Goal: Information Seeking & Learning: Learn about a topic

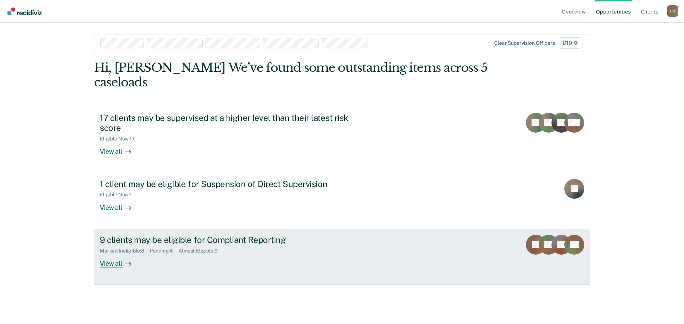
click at [164, 235] on div "9 clients may be eligible for Compliant Reporting" at bounding box center [225, 240] width 250 height 10
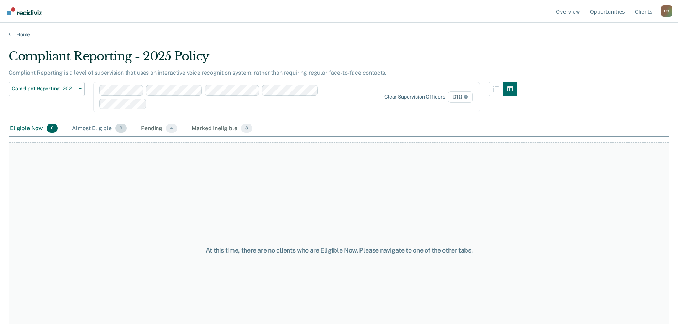
click at [101, 130] on div "Almost Eligible 9" at bounding box center [100, 129] width 58 height 16
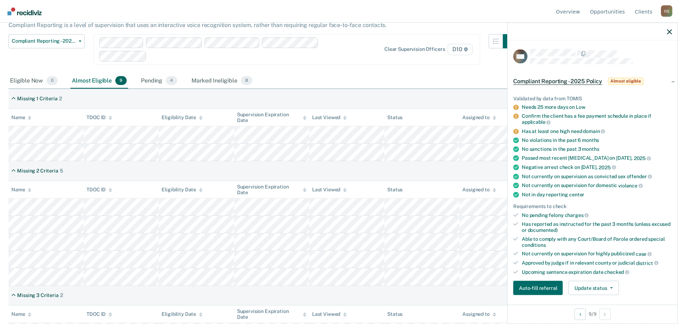
scroll to position [10, 0]
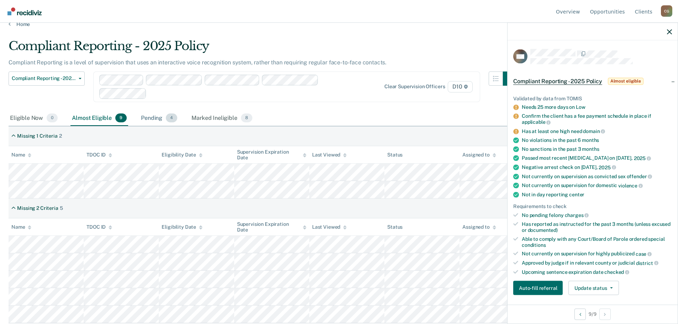
click at [157, 117] on div "Pending 4" at bounding box center [159, 119] width 39 height 16
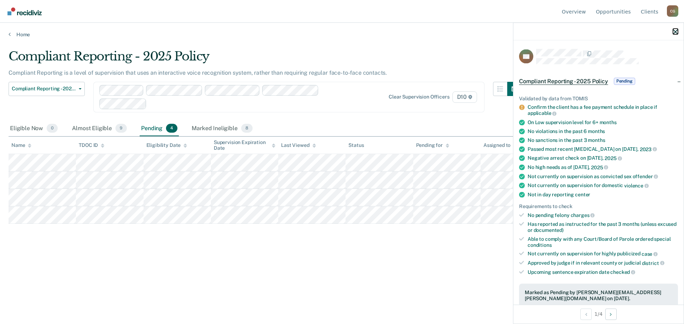
click at [675, 31] on icon "button" at bounding box center [675, 31] width 5 height 5
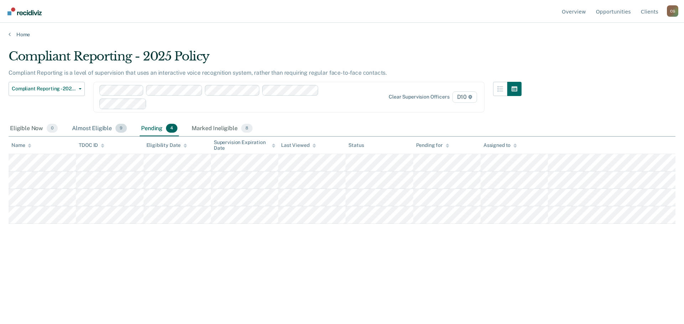
click at [100, 127] on div "Almost Eligible 9" at bounding box center [100, 129] width 58 height 16
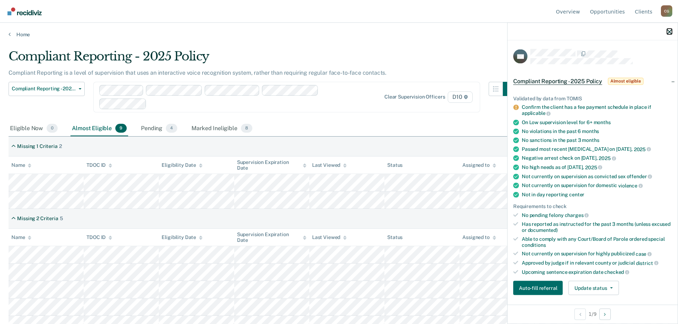
click at [669, 31] on icon "button" at bounding box center [669, 31] width 5 height 5
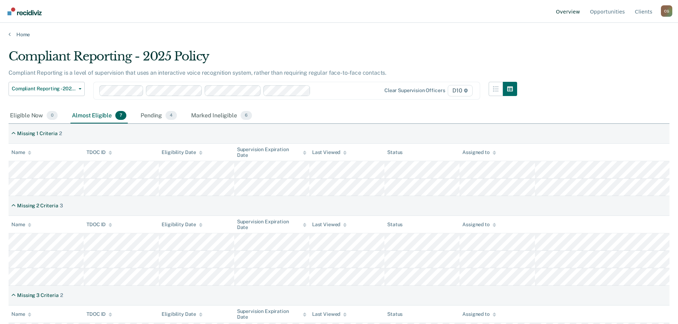
click at [569, 12] on link "Overview" at bounding box center [568, 11] width 27 height 23
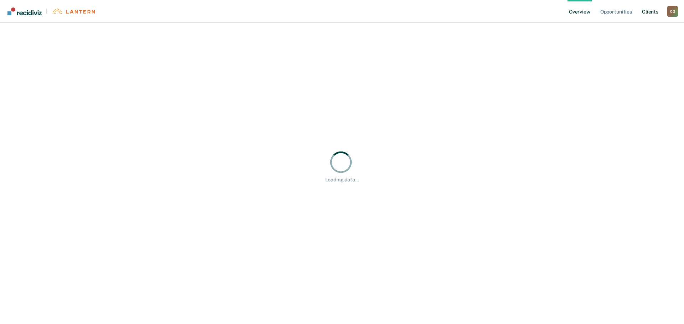
click at [649, 11] on link "Client s" at bounding box center [649, 11] width 19 height 23
